Goal: Task Accomplishment & Management: Manage account settings

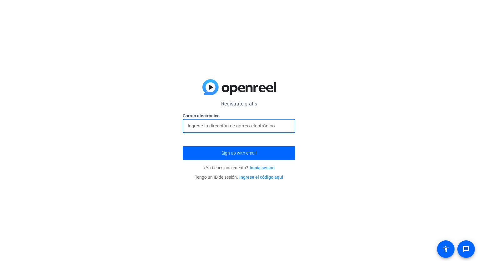
click at [231, 127] on input "email" at bounding box center [239, 126] width 103 height 8
type input "[EMAIL_ADDRESS][DOMAIN_NAME]"
click at [212, 151] on span "submit" at bounding box center [239, 152] width 113 height 15
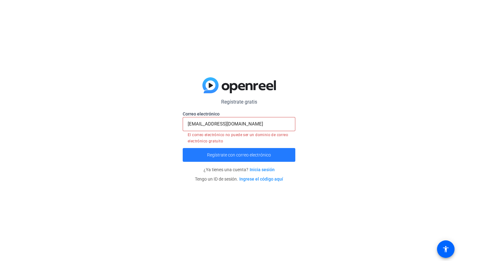
click at [233, 155] on span "Regístrate con correo electrónico" at bounding box center [239, 155] width 64 height 0
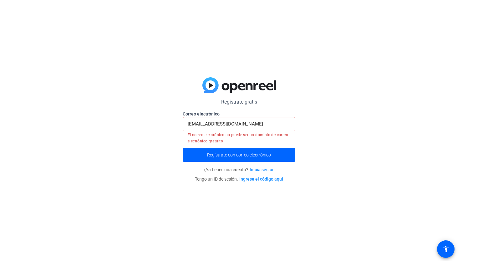
click at [237, 120] on div "[EMAIL_ADDRESS][DOMAIN_NAME]" at bounding box center [239, 124] width 103 height 14
click at [237, 121] on input "[EMAIL_ADDRESS][DOMAIN_NAME]" at bounding box center [239, 124] width 103 height 8
click at [222, 155] on span "Regístrate con correo electrónico" at bounding box center [239, 155] width 64 height 0
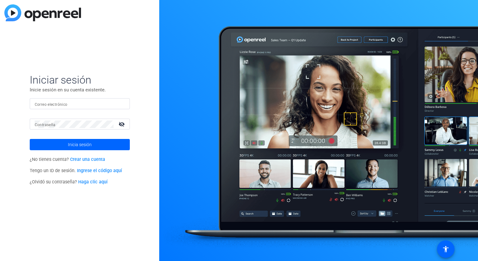
click at [89, 160] on link "Crear una cuenta" at bounding box center [87, 159] width 35 height 5
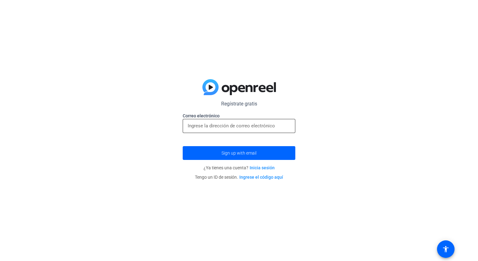
click at [241, 121] on div at bounding box center [239, 126] width 103 height 14
click at [237, 126] on input "email" at bounding box center [239, 126] width 103 height 8
type input "[EMAIL_ADDRESS][DOMAIN_NAME]"
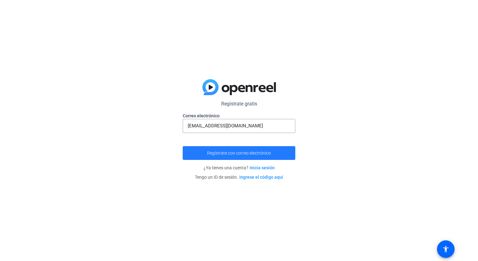
click at [216, 150] on span "submit" at bounding box center [239, 152] width 113 height 15
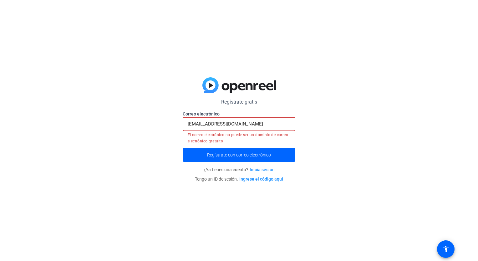
drag, startPoint x: 234, startPoint y: 122, endPoint x: 138, endPoint y: 115, distance: 96.0
click at [138, 115] on div "Regístrate gratis cvioledy@gmail.com Correo electrónico cvioledy@gmail.com El c…" at bounding box center [239, 130] width 478 height 261
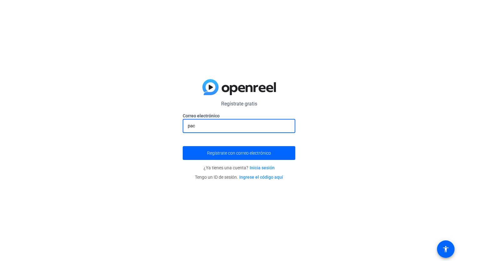
type input "pachecoycarlita6@gmail.com"
click at [226, 153] on span "Regístrate con correo electrónico" at bounding box center [239, 153] width 64 height 0
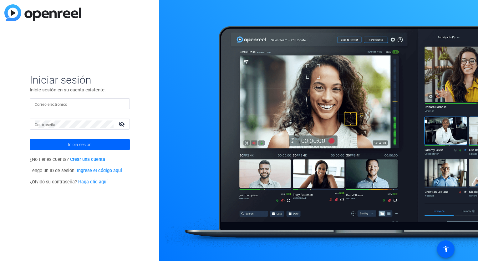
click at [30, 13] on img at bounding box center [42, 12] width 77 height 17
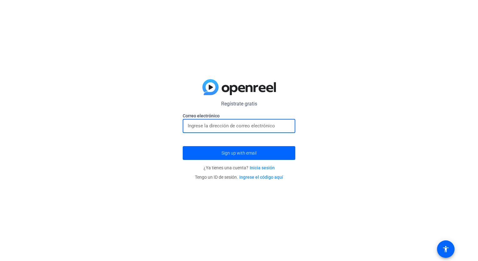
click at [211, 126] on input "email" at bounding box center [239, 126] width 103 height 8
type input "[EMAIL_ADDRESS][DOMAIN_NAME]"
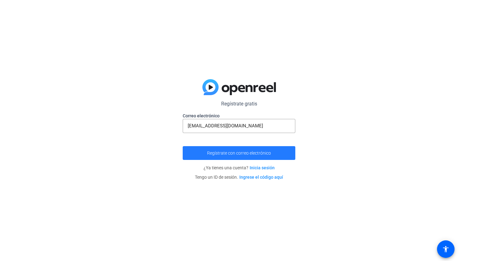
click at [220, 155] on button "Regístrate con correo electrónico" at bounding box center [239, 153] width 113 height 14
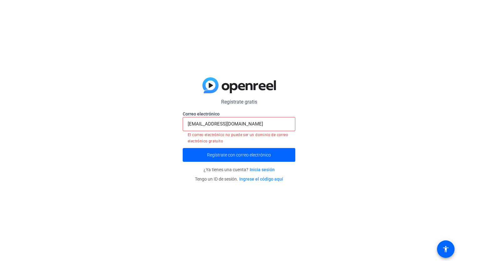
click at [236, 126] on input "[EMAIL_ADDRESS][DOMAIN_NAME]" at bounding box center [239, 124] width 103 height 8
drag, startPoint x: 245, startPoint y: 121, endPoint x: 145, endPoint y: 122, distance: 100.7
click at [145, 122] on div "Regístrate gratis [EMAIL_ADDRESS][DOMAIN_NAME] Correo electrónico [EMAIL_ADDRES…" at bounding box center [239, 130] width 478 height 261
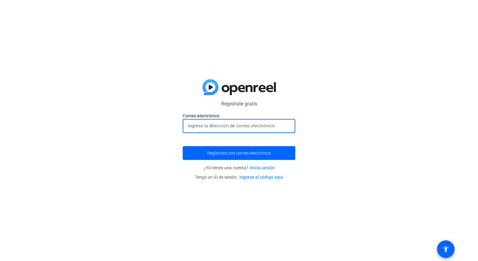
click at [201, 125] on input "email" at bounding box center [239, 126] width 103 height 8
type input "[EMAIL_ADDRESS][DOMAIN_NAME]"
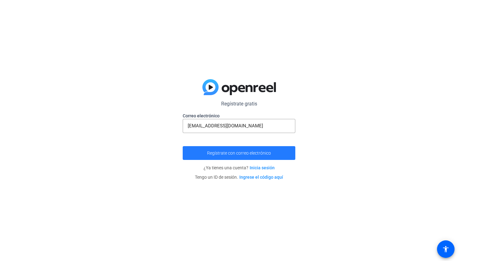
click at [218, 153] on span "Regístrate con correo electrónico" at bounding box center [239, 153] width 64 height 0
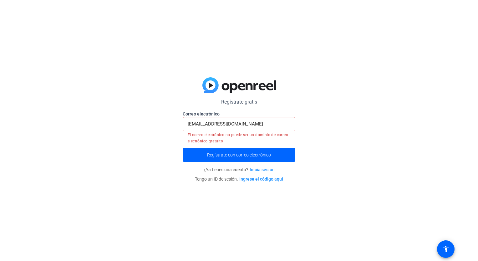
click at [260, 170] on link "Inicia sesión" at bounding box center [262, 169] width 25 height 5
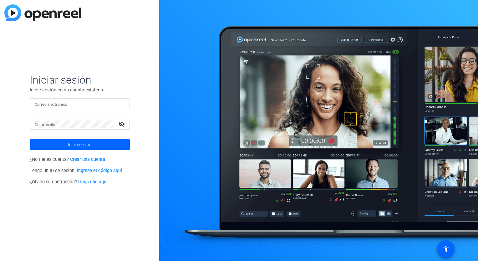
click at [63, 106] on mat-label "Correo electrónico" at bounding box center [51, 104] width 33 height 4
click at [63, 106] on input "Correo electrónico" at bounding box center [80, 104] width 90 height 8
click at [64, 104] on input "Correo electrónico" at bounding box center [80, 104] width 90 height 8
type input "[EMAIL_ADDRESS][DOMAIN_NAME]"
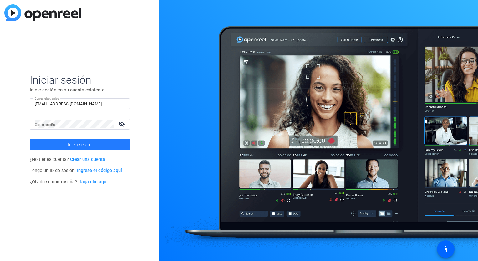
click at [82, 143] on span "Inicia sesión" at bounding box center [80, 145] width 24 height 16
click at [89, 184] on link "Haga clic aquí" at bounding box center [92, 181] width 29 height 5
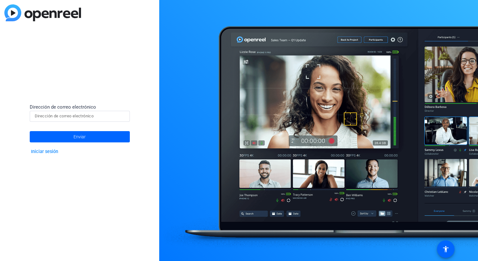
click at [59, 117] on input at bounding box center [80, 116] width 90 height 8
type input "[EMAIL_ADDRESS][DOMAIN_NAME]"
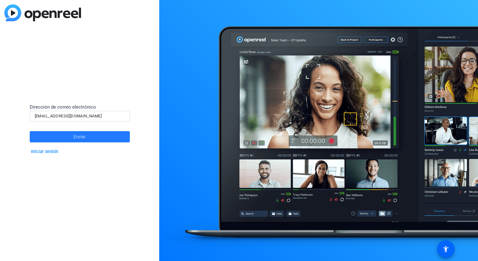
click at [60, 138] on span at bounding box center [80, 136] width 100 height 15
